Goal: Navigation & Orientation: Find specific page/section

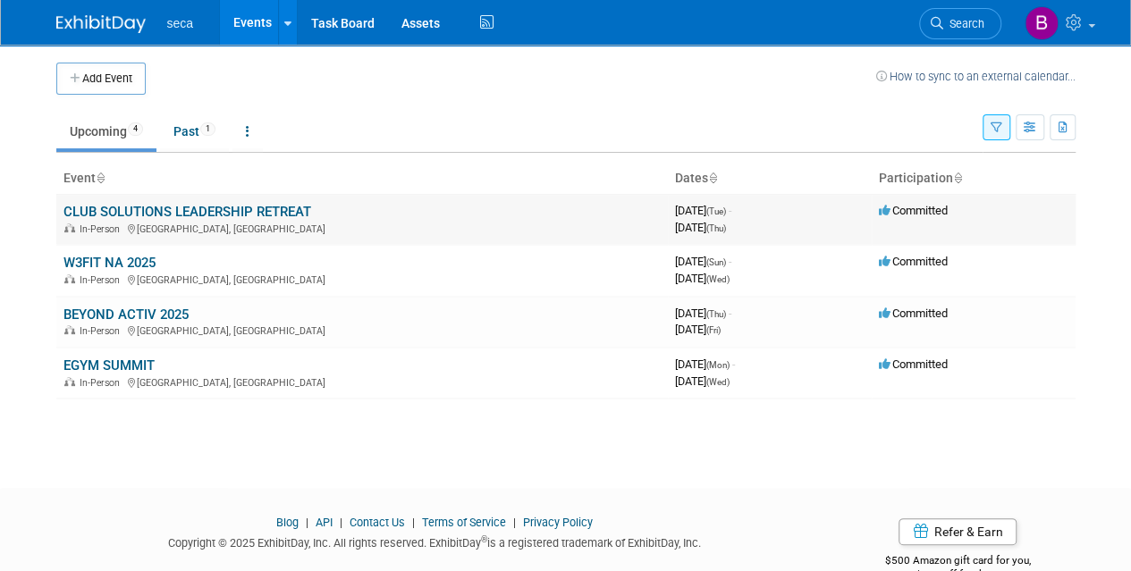
click at [177, 212] on link "CLUB SOLUTIONS LEADERSHIP RETREAT" at bounding box center [187, 212] width 248 height 16
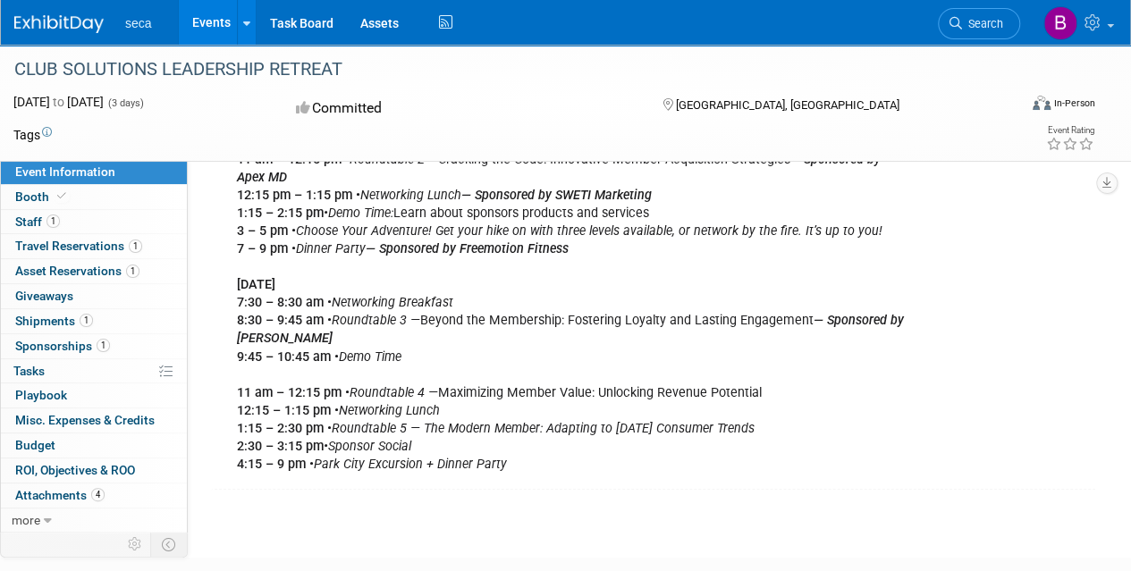
scroll to position [637, 0]
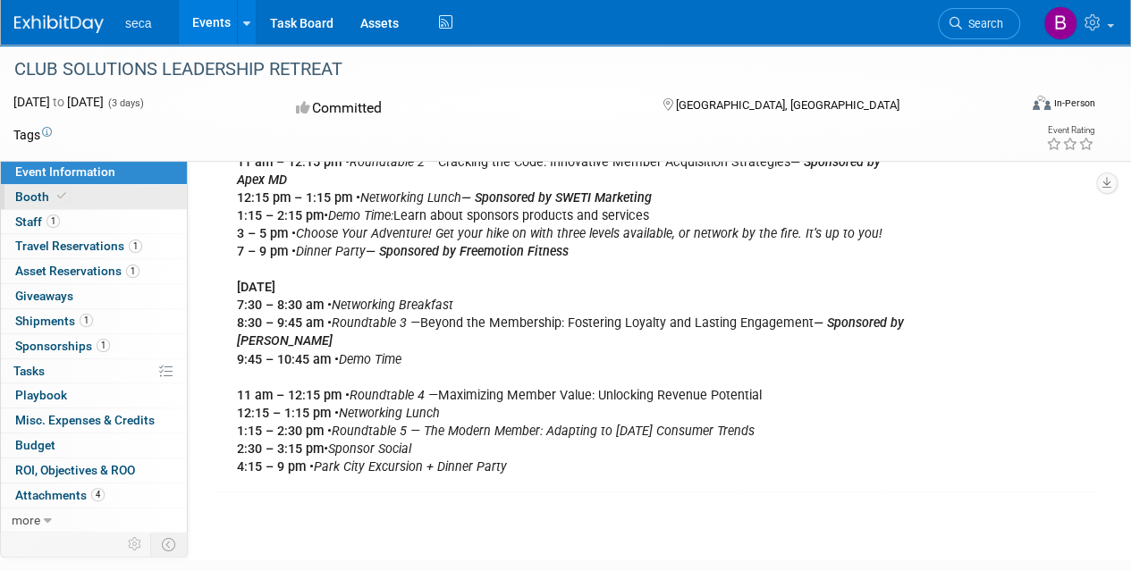
click at [30, 199] on span "Booth" at bounding box center [42, 197] width 55 height 14
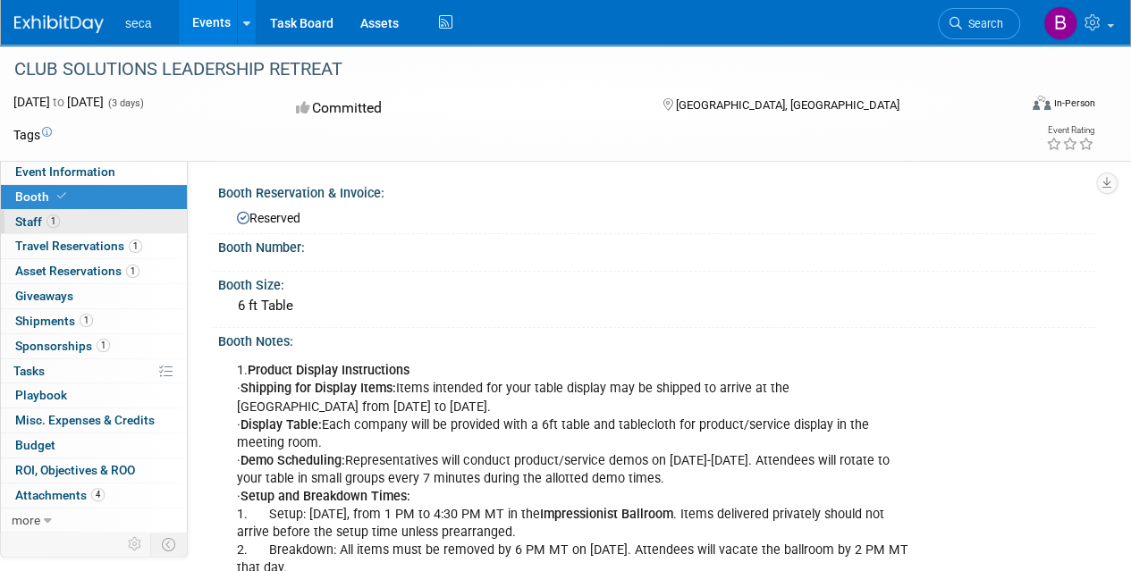
click at [64, 221] on link "1 Staff 1" at bounding box center [94, 222] width 186 height 24
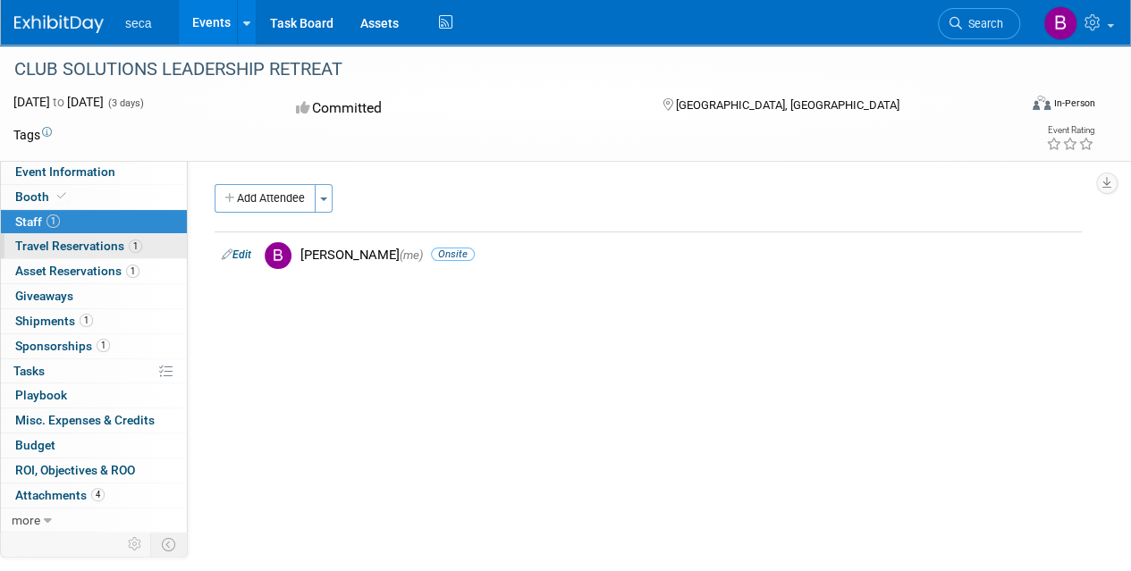
click at [77, 243] on span "Travel Reservations 1" at bounding box center [78, 246] width 127 height 14
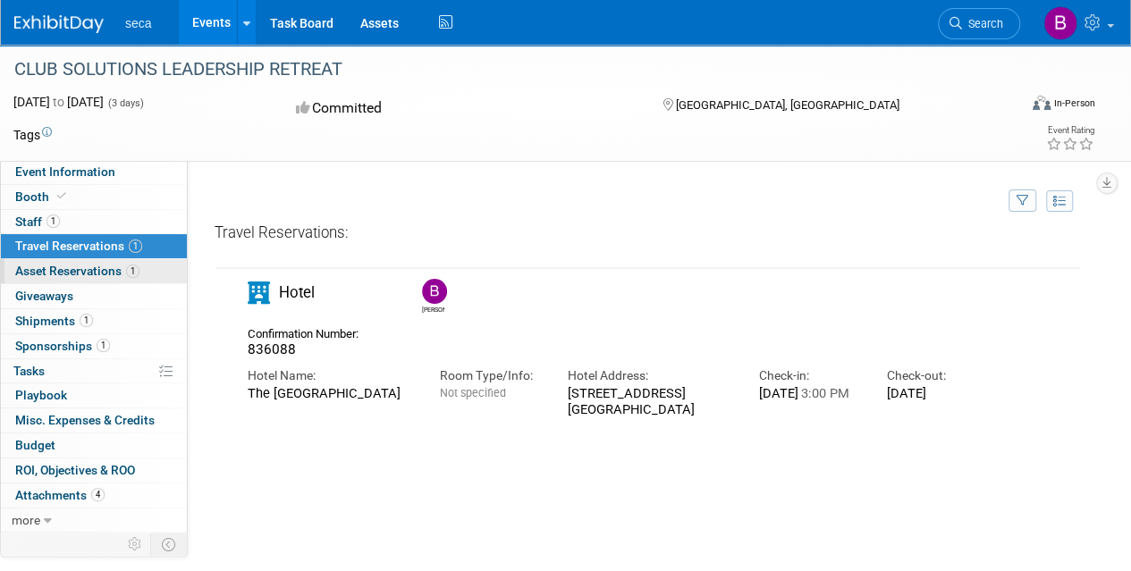
click at [80, 266] on span "Asset Reservations 1" at bounding box center [77, 271] width 124 height 14
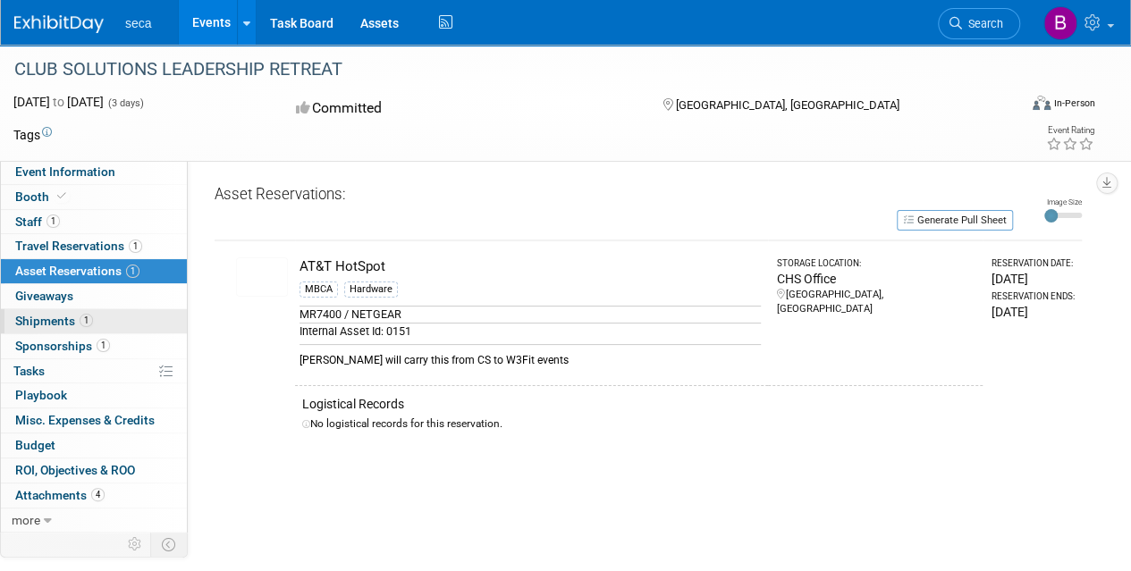
click at [27, 317] on span "Shipments 1" at bounding box center [54, 321] width 78 height 14
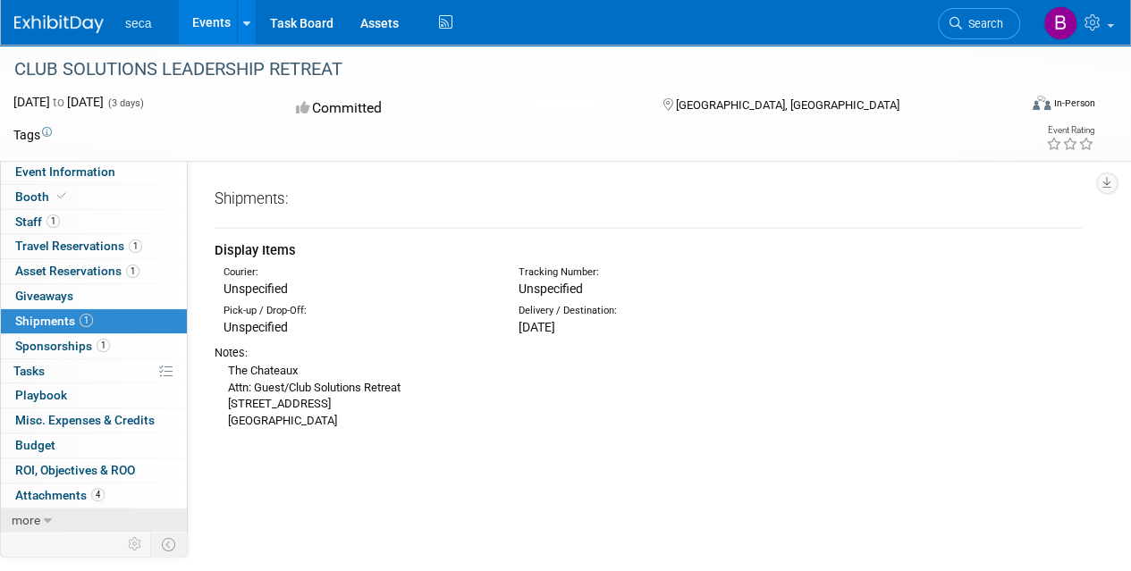
click at [45, 519] on icon at bounding box center [48, 521] width 8 height 13
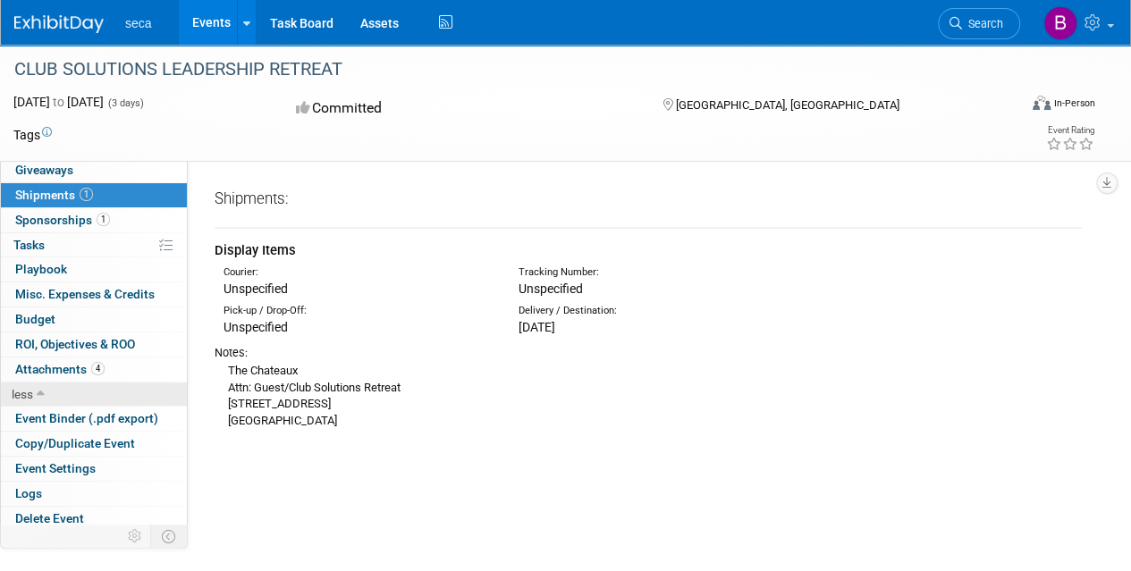
scroll to position [127, 0]
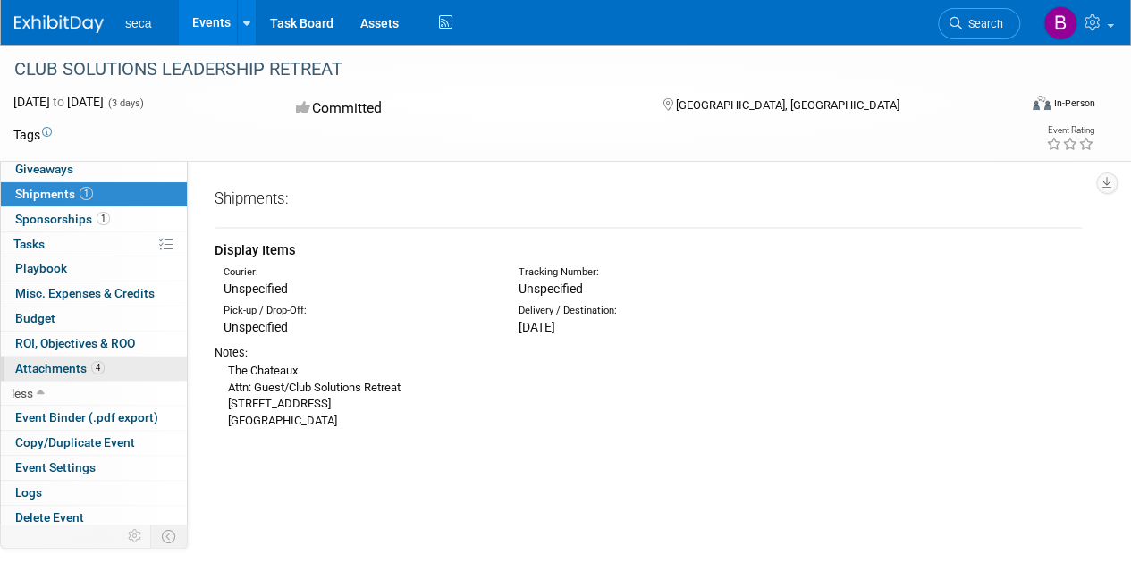
click at [57, 368] on span "Attachments 4" at bounding box center [59, 368] width 89 height 14
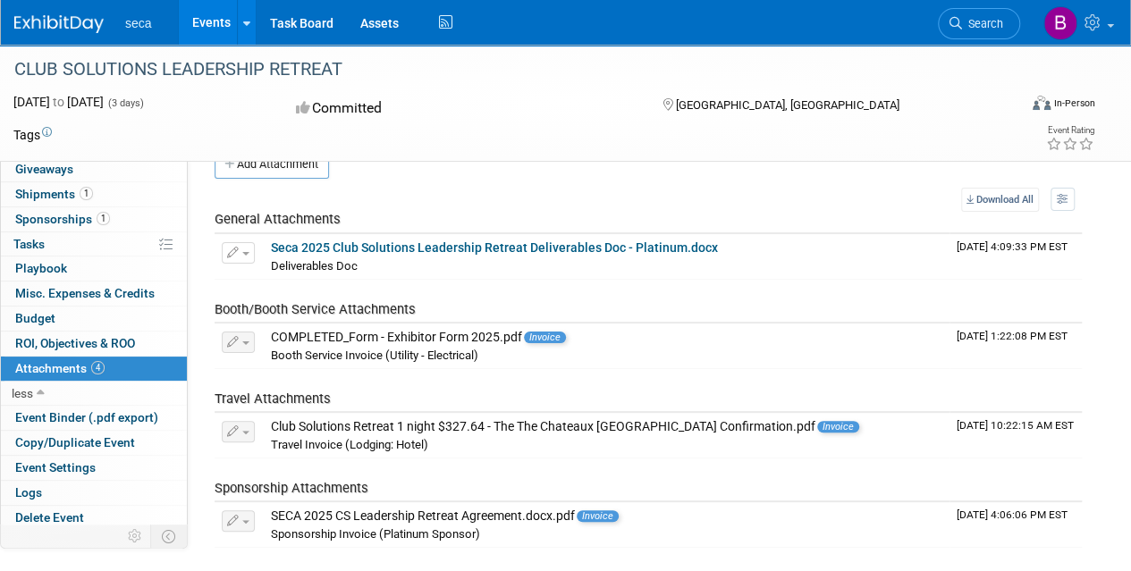
scroll to position [0, 0]
